Goal: Task Accomplishment & Management: Manage account settings

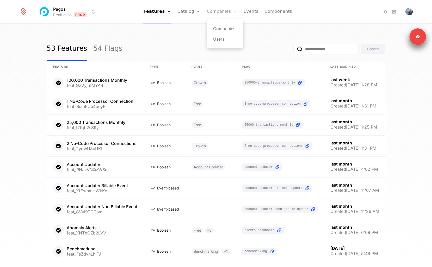
click at [222, 16] on link "Companies" at bounding box center [222, 11] width 30 height 23
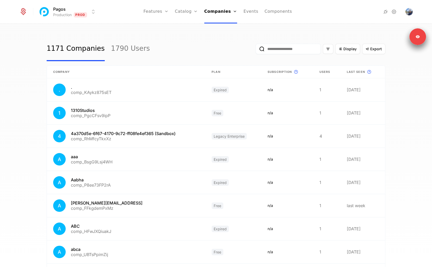
click at [281, 47] on input "email" at bounding box center [287, 49] width 65 height 10
paste input "**********"
click at [255, 50] on button "submit" at bounding box center [255, 50] width 0 height 0
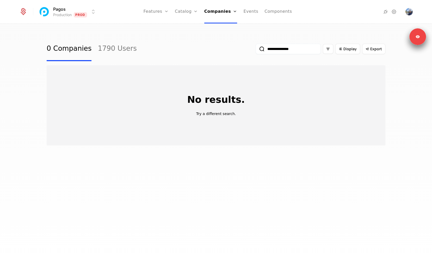
click at [276, 52] on input "**********" at bounding box center [287, 49] width 65 height 10
click at [276, 48] on input "**********" at bounding box center [287, 49] width 65 height 10
paste input "email"
click at [255, 50] on button "submit" at bounding box center [255, 50] width 0 height 0
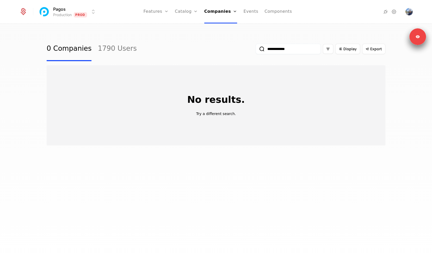
type input "**********"
click at [255, 50] on button "submit" at bounding box center [255, 50] width 0 height 0
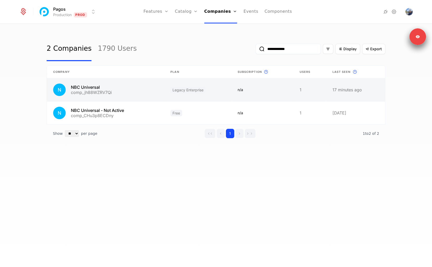
click at [127, 87] on link at bounding box center [105, 89] width 117 height 23
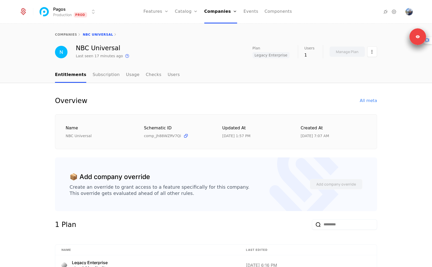
click at [190, 56] on div "NBC Universal Last seen 17 minutes ago This is the date a track or identify eve…" at bounding box center [216, 52] width 322 height 14
click at [330, 78] on nav "Entitlements Subscription Usage Checks Users" at bounding box center [216, 74] width 322 height 15
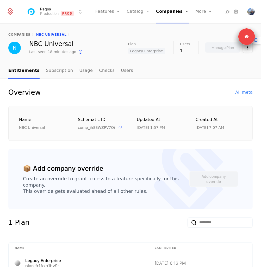
drag, startPoint x: 261, startPoint y: 157, endPoint x: 231, endPoint y: 169, distance: 31.9
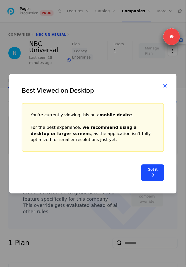
click at [164, 84] on icon "button" at bounding box center [165, 85] width 7 height 7
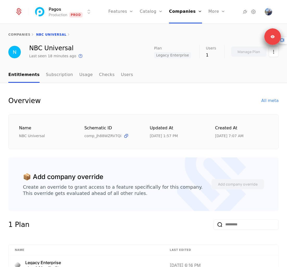
click at [186, 97] on div "Overview All meta" at bounding box center [143, 101] width 270 height 10
click at [58, 80] on link "Subscription" at bounding box center [59, 74] width 27 height 15
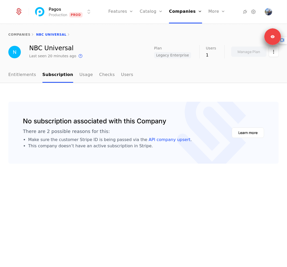
click at [135, 82] on nav "Entitlements Subscription Usage Checks Users" at bounding box center [143, 74] width 270 height 15
click at [186, 50] on div "Manage Plan" at bounding box center [255, 51] width 48 height 11
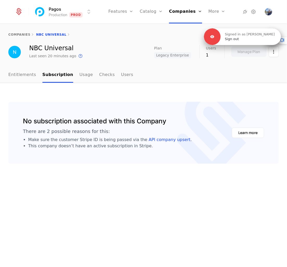
click at [186, 41] on div "Signed in as [PERSON_NAME] Sign out" at bounding box center [251, 36] width 60 height 9
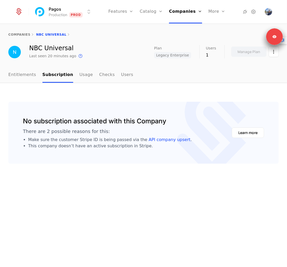
click at [186, 41] on icon at bounding box center [282, 40] width 6 height 6
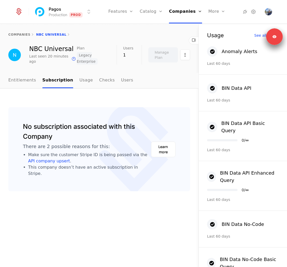
click at [186, 39] on icon at bounding box center [194, 40] width 6 height 6
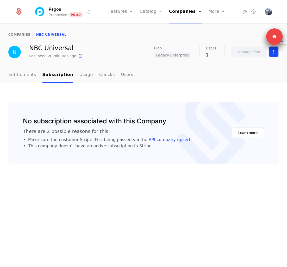
click at [186, 54] on html "Pagos Production Prod Features Features Flags Catalog Plans Add Ons Credits Con…" at bounding box center [143, 133] width 287 height 267
click at [186, 53] on html "Pagos Production Prod Features Features Flags Catalog Plans Add Ons Credits Con…" at bounding box center [143, 133] width 287 height 267
click at [186, 70] on nav "Entitlements Subscription Usage Checks Users" at bounding box center [143, 74] width 270 height 15
click at [186, 11] on img "Open user button" at bounding box center [268, 11] width 7 height 7
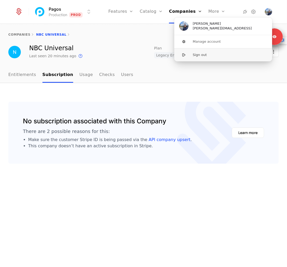
click at [186, 53] on button "Sign out" at bounding box center [223, 54] width 98 height 13
